Goal: Task Accomplishment & Management: Complete application form

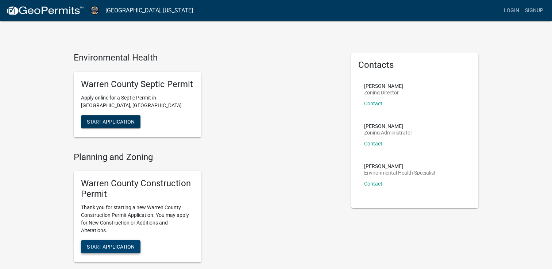
click at [122, 244] on span "Start Application" at bounding box center [111, 247] width 48 height 6
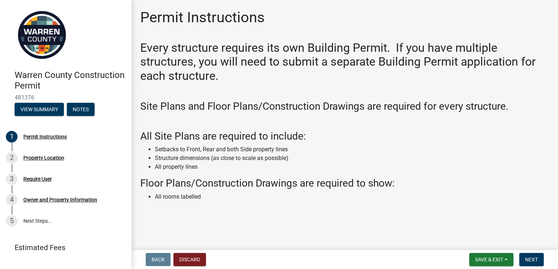
scroll to position [3, 0]
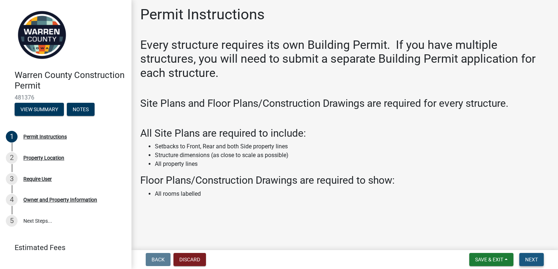
click at [527, 261] on span "Next" at bounding box center [531, 260] width 13 height 6
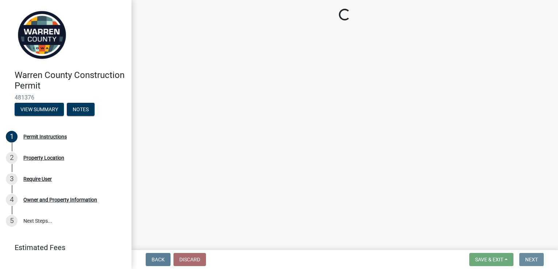
scroll to position [0, 0]
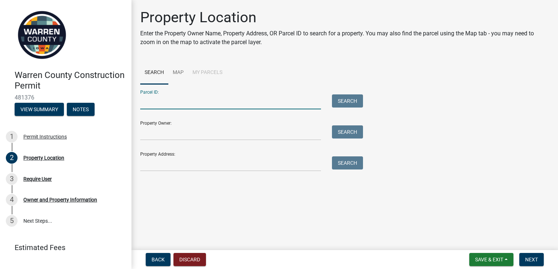
click at [155, 104] on input "Parcel ID:" at bounding box center [230, 102] width 181 height 15
type input "13560000015"
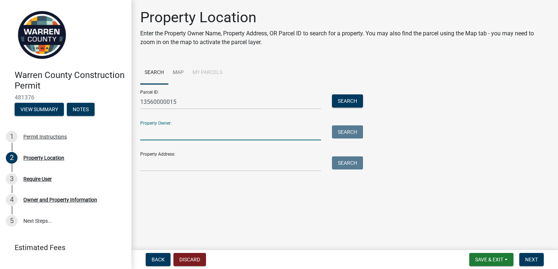
click at [146, 138] on input "Property Owner:" at bounding box center [230, 133] width 181 height 15
type input "[PERSON_NAME]"
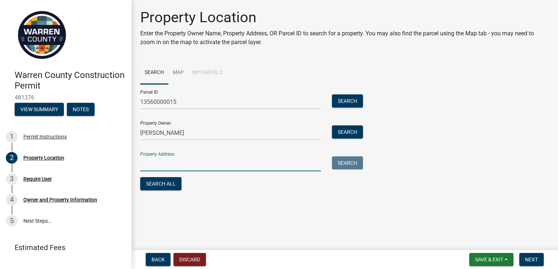
click at [147, 167] on input "Property Address:" at bounding box center [230, 164] width 181 height 15
type input "13238 [PERSON_NAME] Trail"
click at [532, 258] on span "Next" at bounding box center [531, 260] width 13 height 6
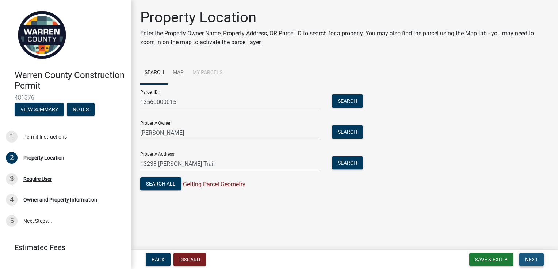
click at [531, 259] on span "Next" at bounding box center [531, 260] width 13 height 6
click at [352, 102] on button "Search" at bounding box center [347, 101] width 31 height 13
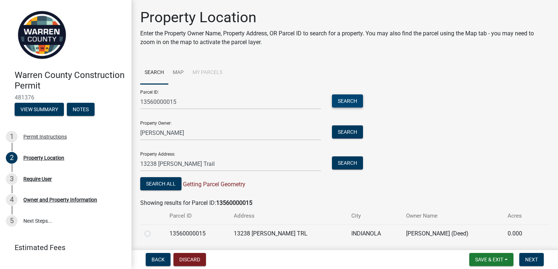
scroll to position [23, 0]
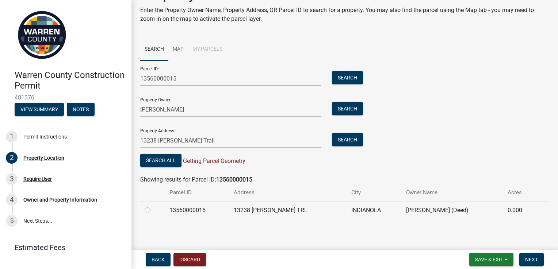
click at [153, 206] on label at bounding box center [153, 206] width 0 height 0
click at [153, 209] on input "radio" at bounding box center [155, 208] width 5 height 5
radio input "true"
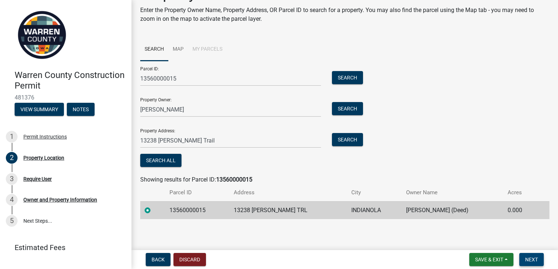
click at [527, 259] on span "Next" at bounding box center [531, 260] width 13 height 6
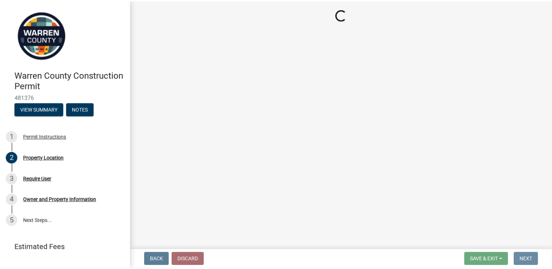
scroll to position [0, 0]
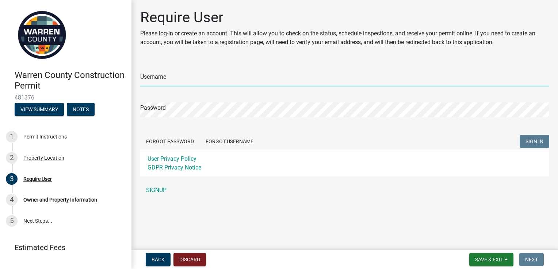
click at [144, 77] on input "Username" at bounding box center [344, 79] width 409 height 15
type input "b"
type input "BrunCL"
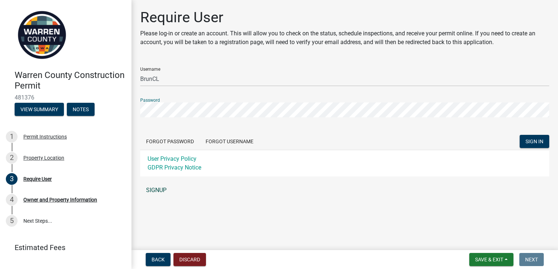
click at [155, 190] on link "SIGNUP" at bounding box center [344, 190] width 409 height 15
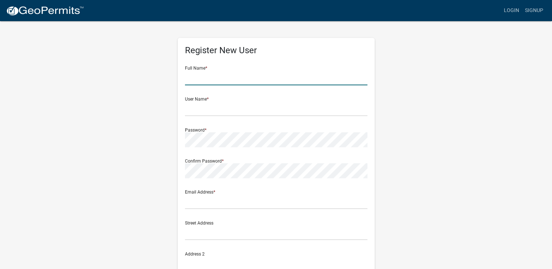
click at [221, 78] on input "text" at bounding box center [276, 77] width 182 height 15
type input "[PERSON_NAME]"
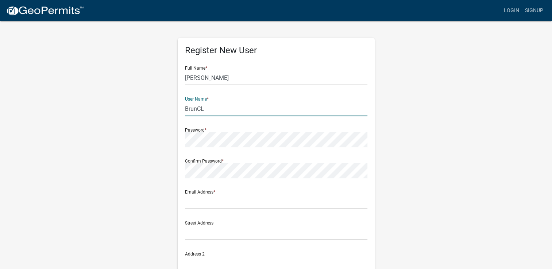
type input "BrunCL"
click at [204, 210] on form "Full Name * [PERSON_NAME] User Name * BrunCL Password * Confirm Password * Emai…" at bounding box center [276, 216] width 182 height 312
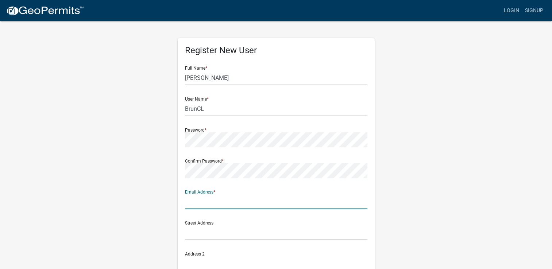
click at [203, 200] on input "text" at bounding box center [276, 201] width 182 height 15
type input "1"
type input "[EMAIL_ADDRESS][DOMAIN_NAME]"
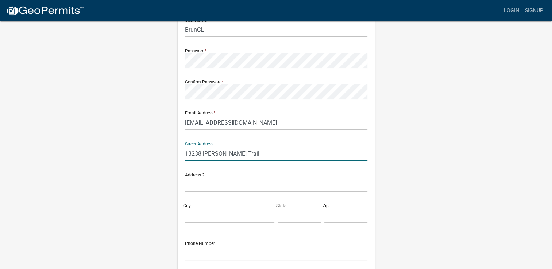
scroll to position [77, 0]
type input "1"
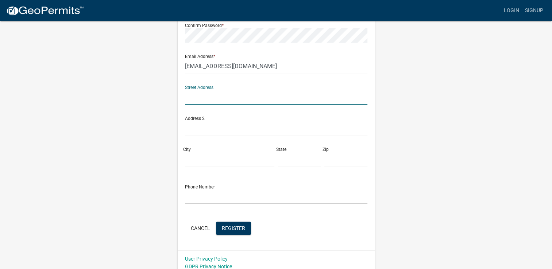
scroll to position [141, 0]
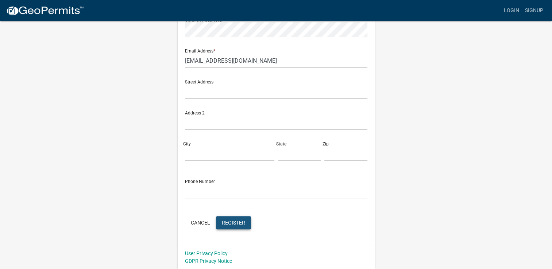
click at [237, 221] on span "Register" at bounding box center [233, 223] width 23 height 6
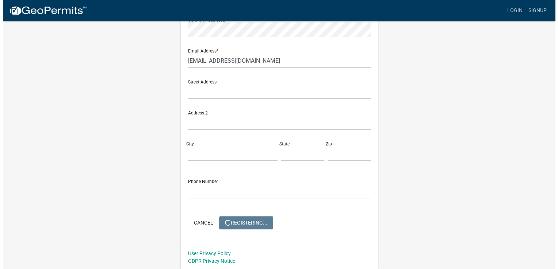
scroll to position [0, 0]
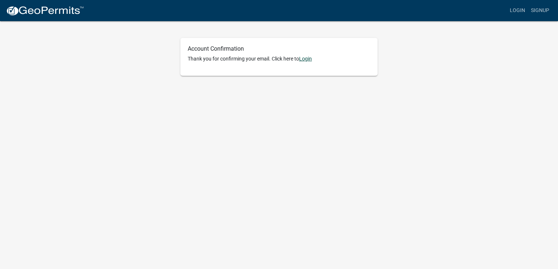
click at [307, 59] on link "Login" at bounding box center [305, 59] width 13 height 6
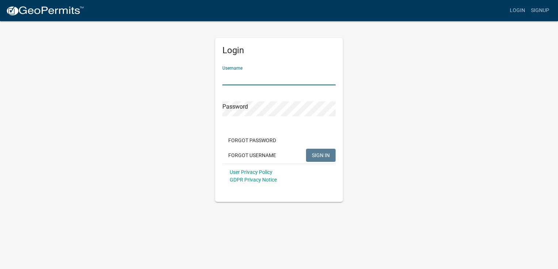
click at [268, 78] on input "Username" at bounding box center [278, 77] width 113 height 15
type input "BrunCL"
click at [317, 153] on span "SIGN IN" at bounding box center [321, 155] width 18 height 6
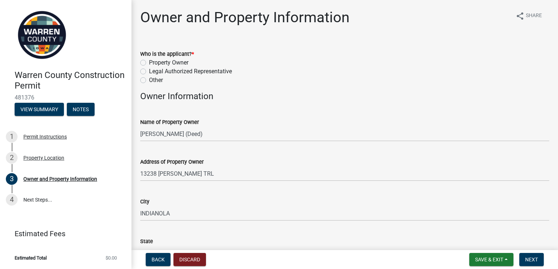
click at [149, 61] on label "Property Owner" at bounding box center [168, 62] width 39 height 9
click at [149, 61] on input "Property Owner" at bounding box center [151, 60] width 5 height 5
radio input "true"
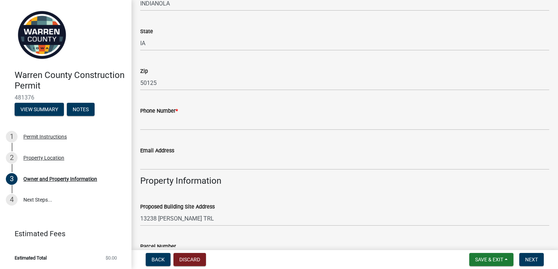
scroll to position [242, 0]
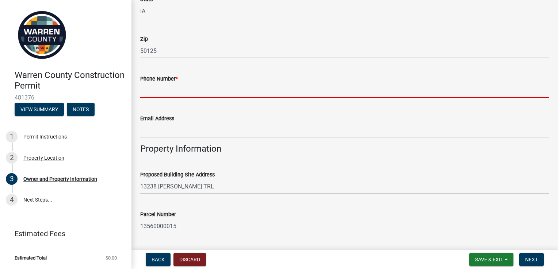
click at [168, 88] on input "Phone Number *" at bounding box center [344, 90] width 409 height 15
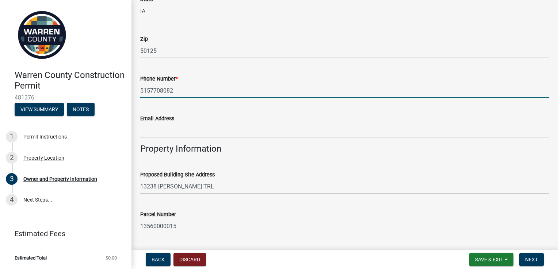
type input "5157708082"
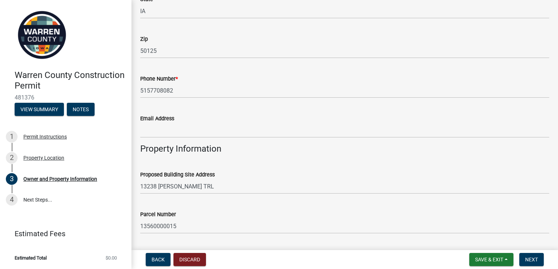
click at [312, 115] on div "Email Address" at bounding box center [344, 118] width 409 height 9
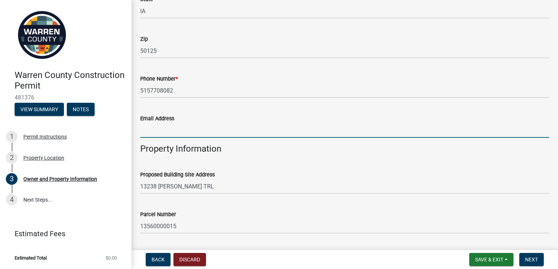
click at [146, 132] on input "Email Address" at bounding box center [344, 130] width 409 height 15
type input "clbrun@q.com"
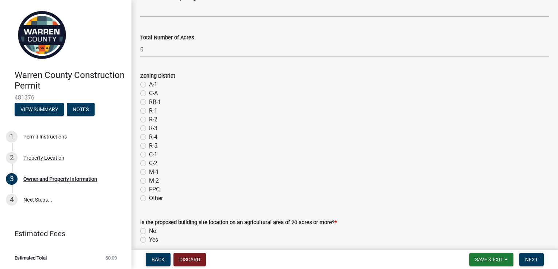
scroll to position [594, 0]
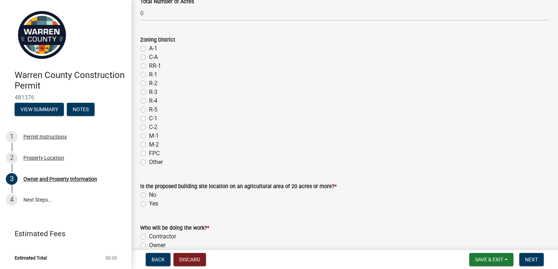
click at [149, 192] on label "No" at bounding box center [152, 195] width 7 height 9
click at [149, 192] on input "No" at bounding box center [151, 193] width 5 height 5
radio input "true"
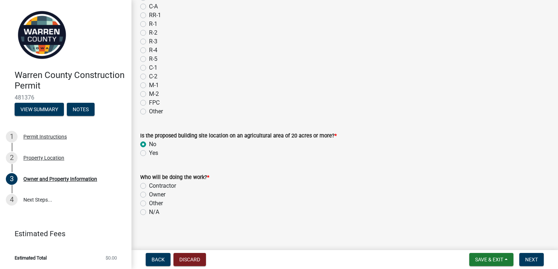
scroll to position [649, 0]
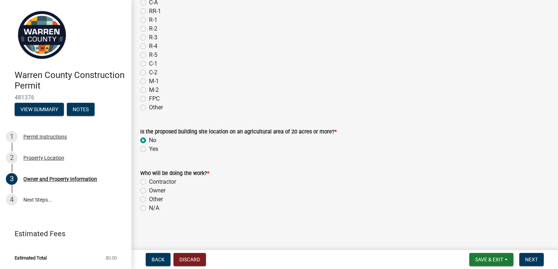
click at [149, 183] on label "Contractor" at bounding box center [162, 182] width 27 height 9
click at [149, 182] on input "Contractor" at bounding box center [151, 180] width 5 height 5
radio input "true"
click at [526, 260] on span "Next" at bounding box center [531, 260] width 13 height 6
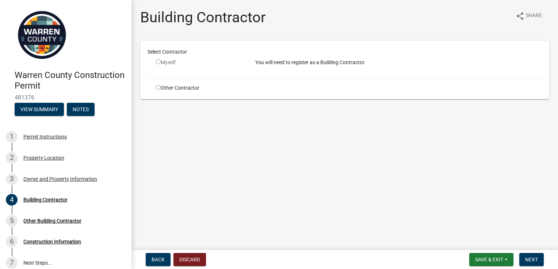
click at [158, 85] on input "radio" at bounding box center [158, 87] width 5 height 5
radio input "true"
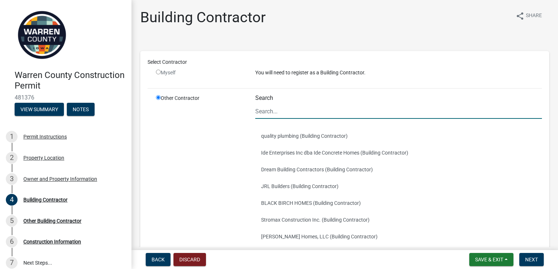
click at [262, 109] on input "Search" at bounding box center [398, 111] width 286 height 15
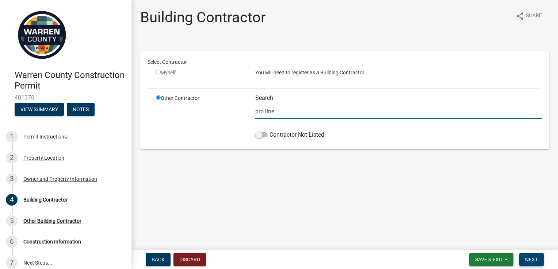
type input "pro line"
click at [531, 259] on span "Next" at bounding box center [531, 260] width 13 height 6
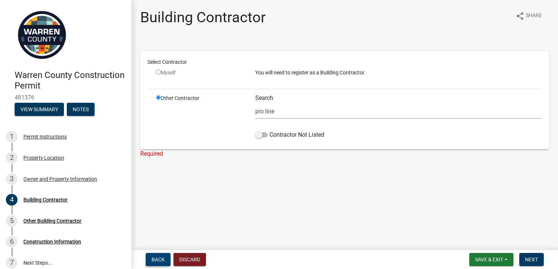
click at [160, 259] on span "Back" at bounding box center [157, 260] width 13 height 6
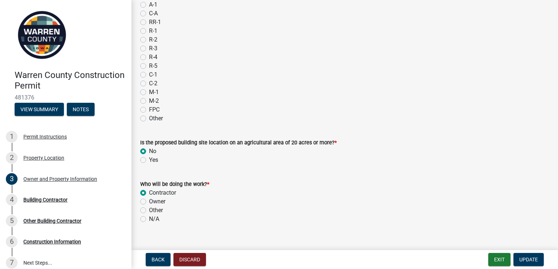
scroll to position [649, 0]
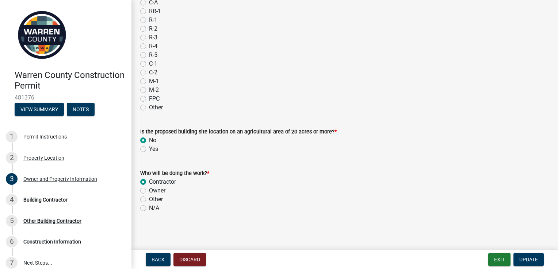
click at [149, 198] on label "Other" at bounding box center [156, 199] width 14 height 9
click at [149, 198] on input "Other" at bounding box center [151, 197] width 5 height 5
radio input "true"
click at [528, 260] on span "Update" at bounding box center [528, 260] width 19 height 6
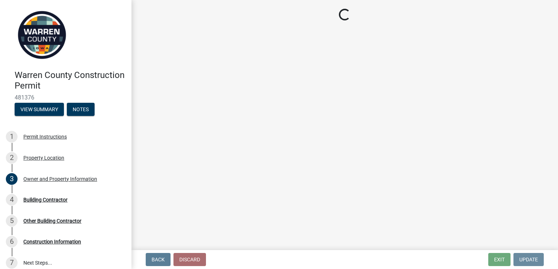
scroll to position [0, 0]
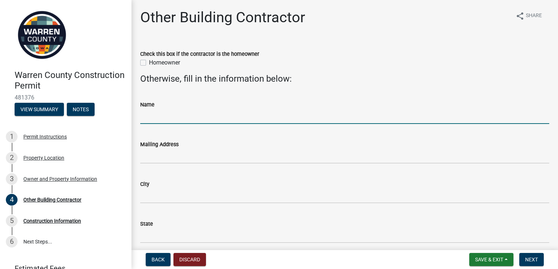
click at [160, 115] on input "Name" at bounding box center [344, 116] width 409 height 15
type input "Pro Line Building Company of Iowa"
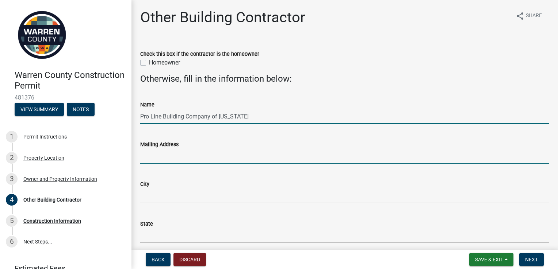
click at [153, 153] on input "Mailing Address" at bounding box center [344, 156] width 409 height 15
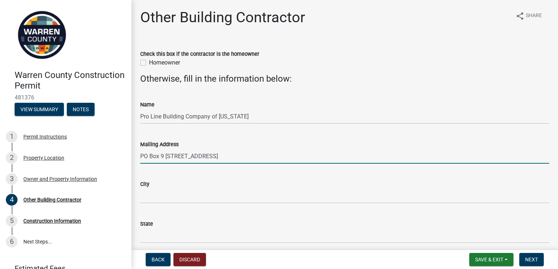
type input "PO Box 9 1385 Highway 63"
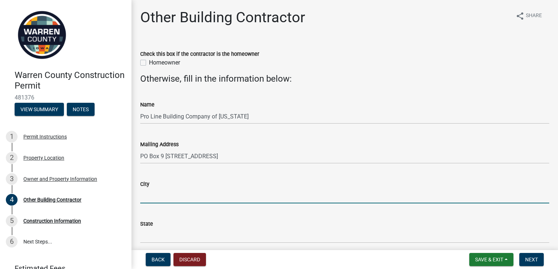
click at [157, 196] on input "City" at bounding box center [344, 196] width 409 height 15
type input "New Sharon"
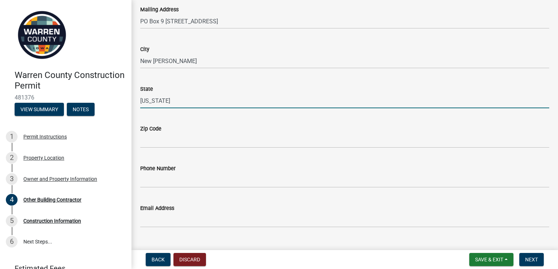
scroll to position [149, 0]
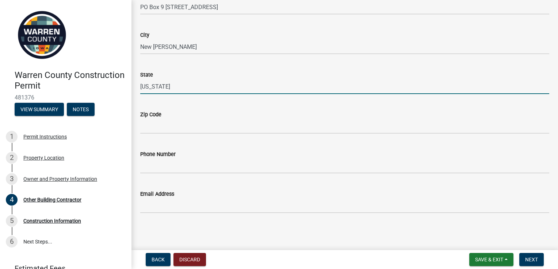
type input "Iowa"
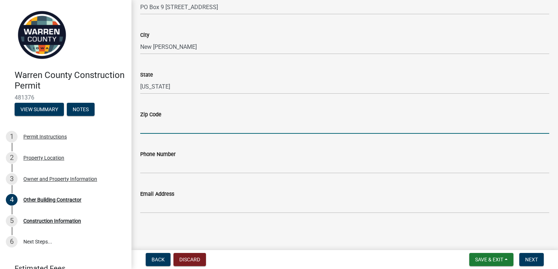
click at [166, 120] on input "Zip Code" at bounding box center [344, 126] width 409 height 15
type input "50207"
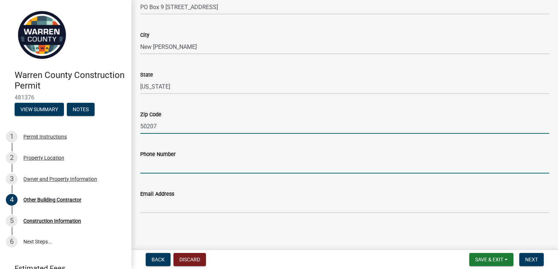
click at [160, 169] on input "Phone Number" at bounding box center [344, 166] width 409 height 15
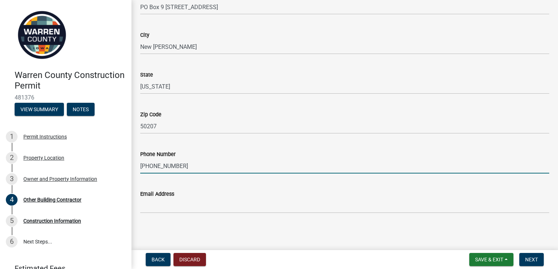
type input "641 637-4035"
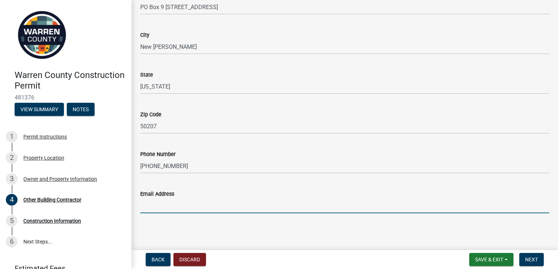
click at [163, 208] on input "Email Address" at bounding box center [344, 206] width 409 height 15
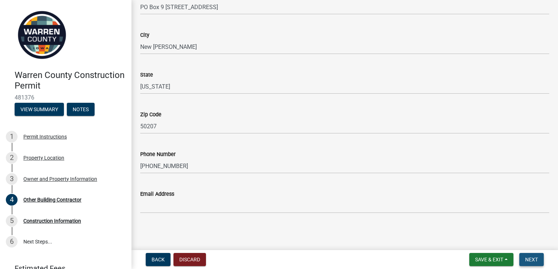
click at [528, 261] on span "Next" at bounding box center [531, 260] width 13 height 6
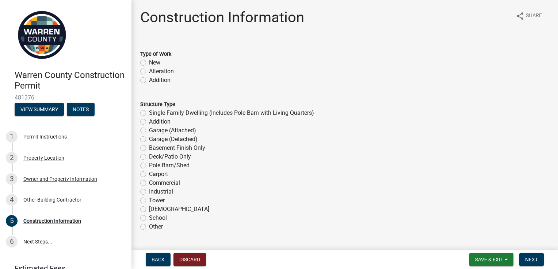
click at [149, 63] on label "New" at bounding box center [154, 62] width 11 height 9
click at [149, 63] on input "New" at bounding box center [151, 60] width 5 height 5
radio input "true"
click at [149, 165] on label "Pole Barn/Shed" at bounding box center [169, 165] width 41 height 9
click at [149, 165] on input "Pole Barn/Shed" at bounding box center [151, 163] width 5 height 5
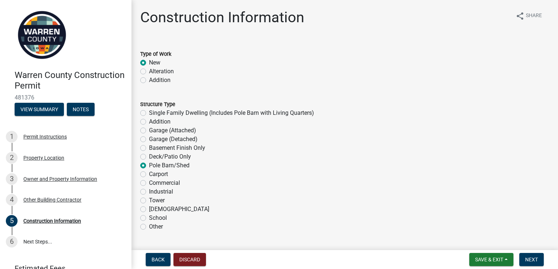
radio input "true"
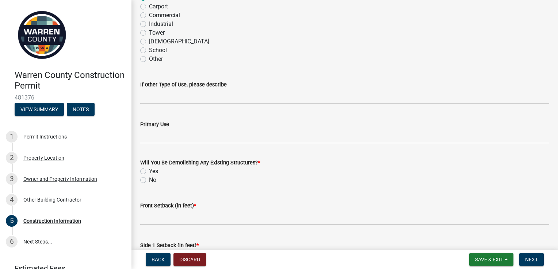
scroll to position [177, 0]
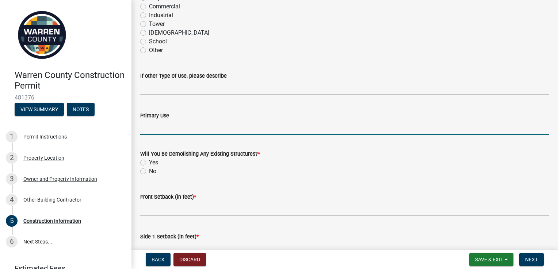
click at [155, 131] on input "Primary Use" at bounding box center [344, 127] width 409 height 15
type input "Storage"
click at [149, 172] on label "No" at bounding box center [152, 171] width 7 height 9
click at [149, 172] on input "No" at bounding box center [151, 169] width 5 height 5
radio input "true"
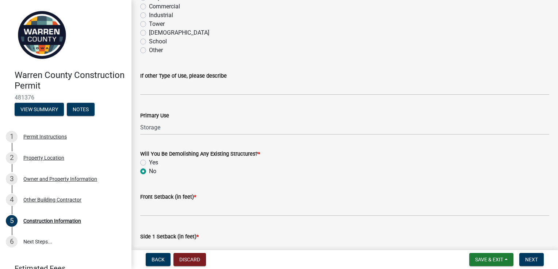
click at [149, 172] on label "No" at bounding box center [152, 171] width 7 height 9
click at [149, 172] on input "No" at bounding box center [151, 169] width 5 height 5
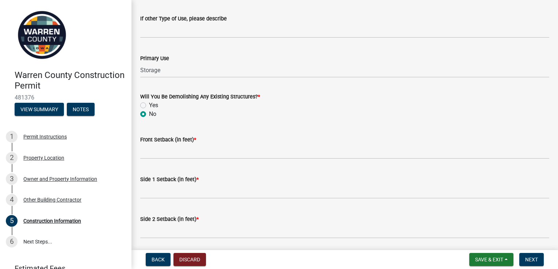
scroll to position [235, 0]
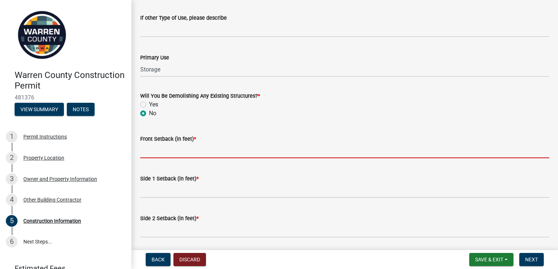
click at [153, 152] on input "Front Setback (in feet) *" at bounding box center [344, 150] width 409 height 15
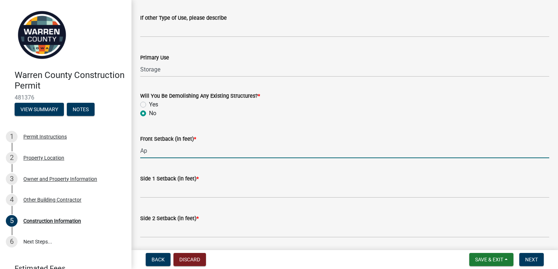
type input "A"
type input "166 Approximatley"
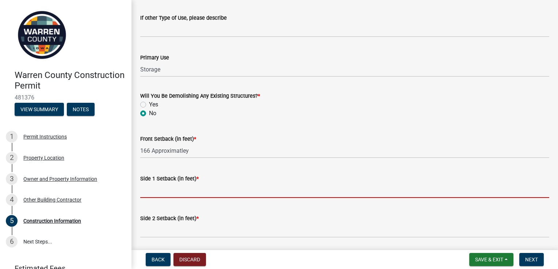
click at [147, 193] on input "Side 1 Setback (in feet) *" at bounding box center [344, 190] width 409 height 15
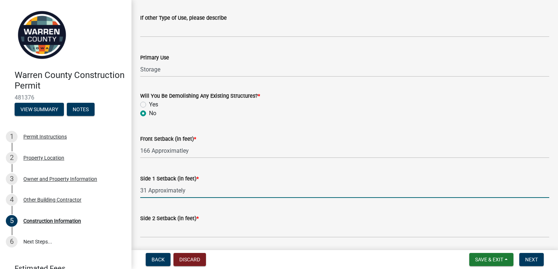
type input "31 Approximately"
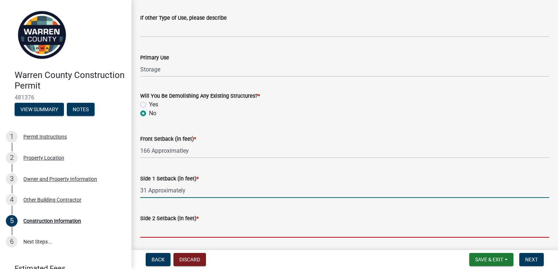
click at [161, 232] on input "Side 2 Setback (in feet) *" at bounding box center [344, 230] width 409 height 15
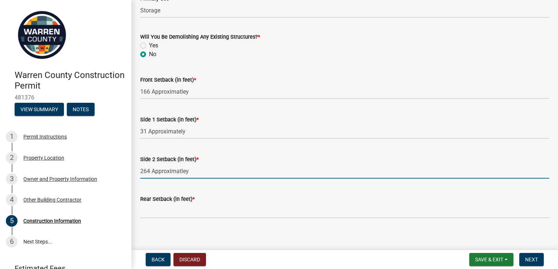
scroll to position [299, 0]
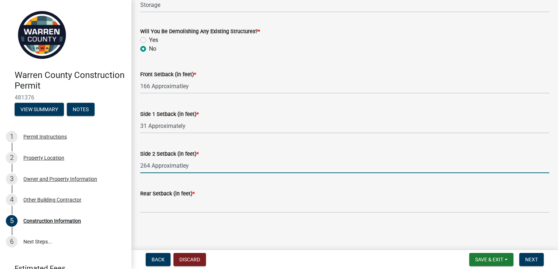
type input "264 Approximatley"
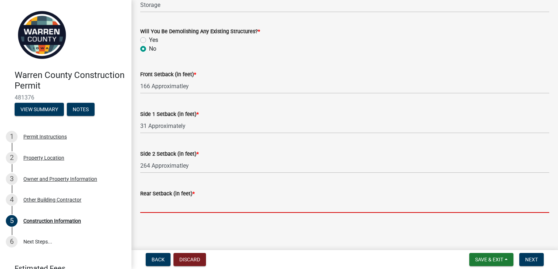
click at [165, 205] on input "Rear Setback (in feet) *" at bounding box center [344, 205] width 409 height 15
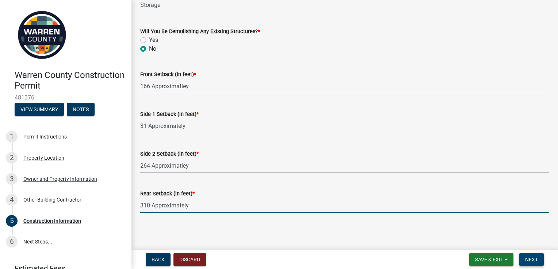
type input "310 Approximately"
click at [530, 262] on span "Next" at bounding box center [531, 260] width 13 height 6
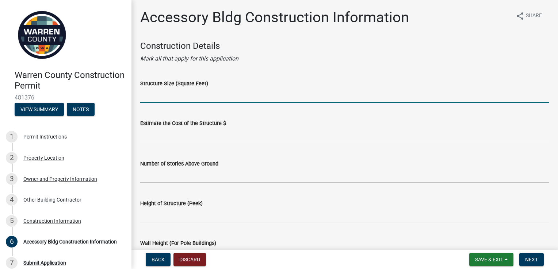
click at [177, 96] on input "Structure Size (Square Feet)" at bounding box center [344, 95] width 409 height 15
type input "960"
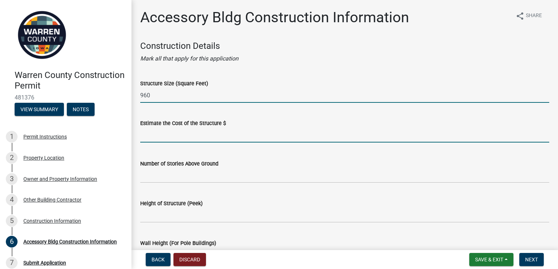
click at [167, 136] on input "text" at bounding box center [344, 135] width 409 height 15
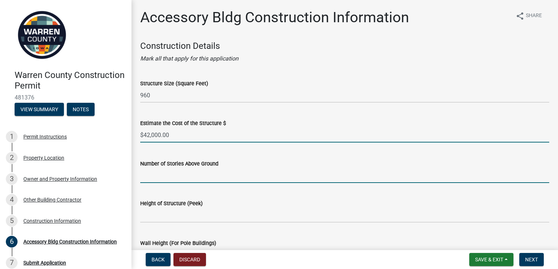
type input "42000"
click at [156, 178] on input "Number of Stories Above Ground" at bounding box center [344, 175] width 409 height 15
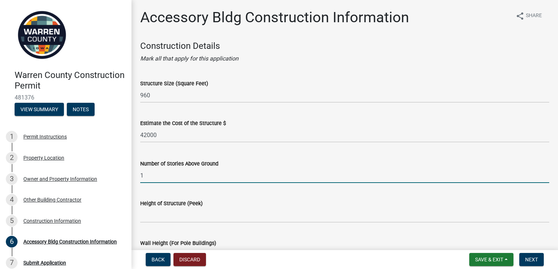
type input "1"
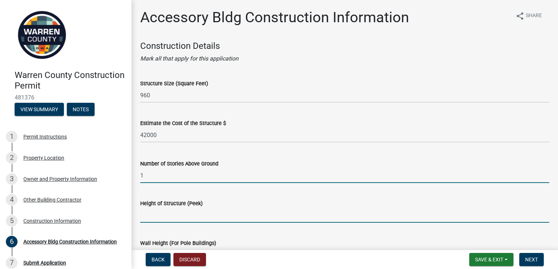
click at [149, 216] on input "Height of Structure (Peek)" at bounding box center [344, 215] width 409 height 15
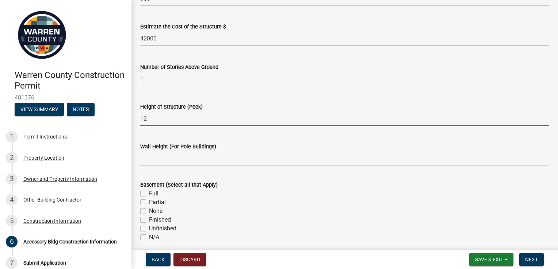
scroll to position [101, 0]
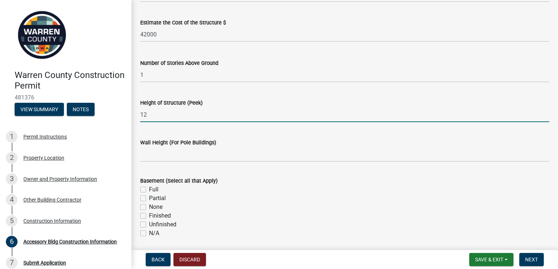
type input "12"
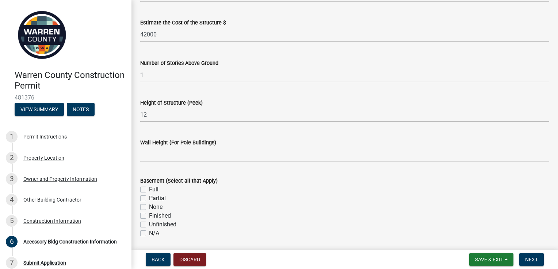
click at [146, 232] on div "N/A" at bounding box center [344, 233] width 409 height 9
click at [149, 234] on label "N/A" at bounding box center [154, 233] width 10 height 9
click at [149, 234] on input "N/A" at bounding box center [151, 231] width 5 height 5
checkbox input "true"
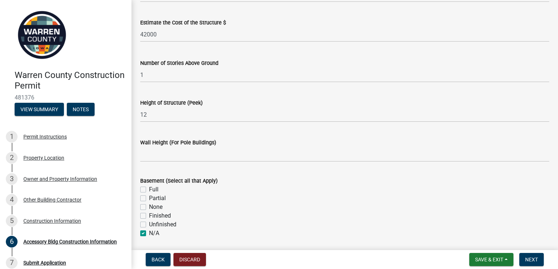
checkbox input "false"
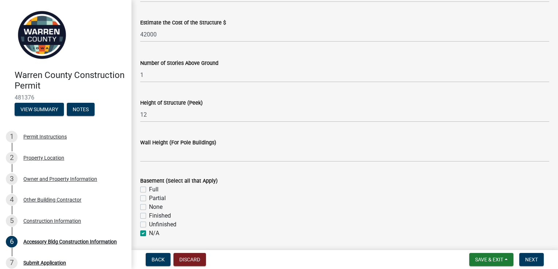
checkbox input "true"
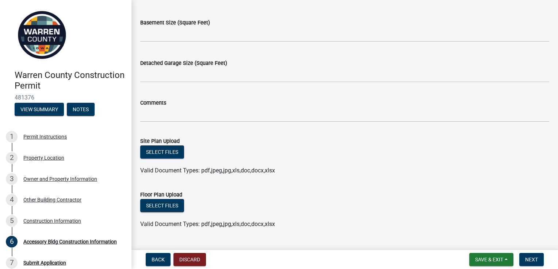
scroll to position [353, 0]
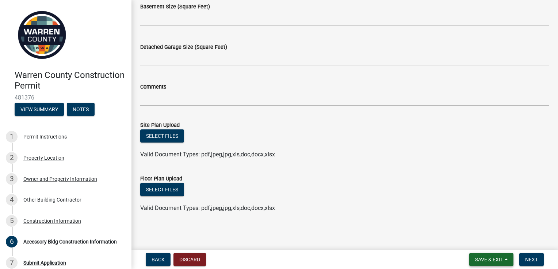
click at [487, 258] on span "Save & Exit" at bounding box center [489, 260] width 28 height 6
click at [481, 242] on button "Save & Exit" at bounding box center [484, 241] width 58 height 18
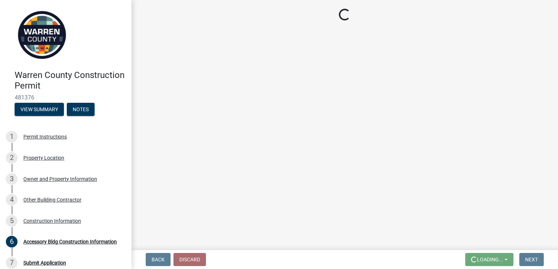
scroll to position [0, 0]
